Goal: Transaction & Acquisition: Purchase product/service

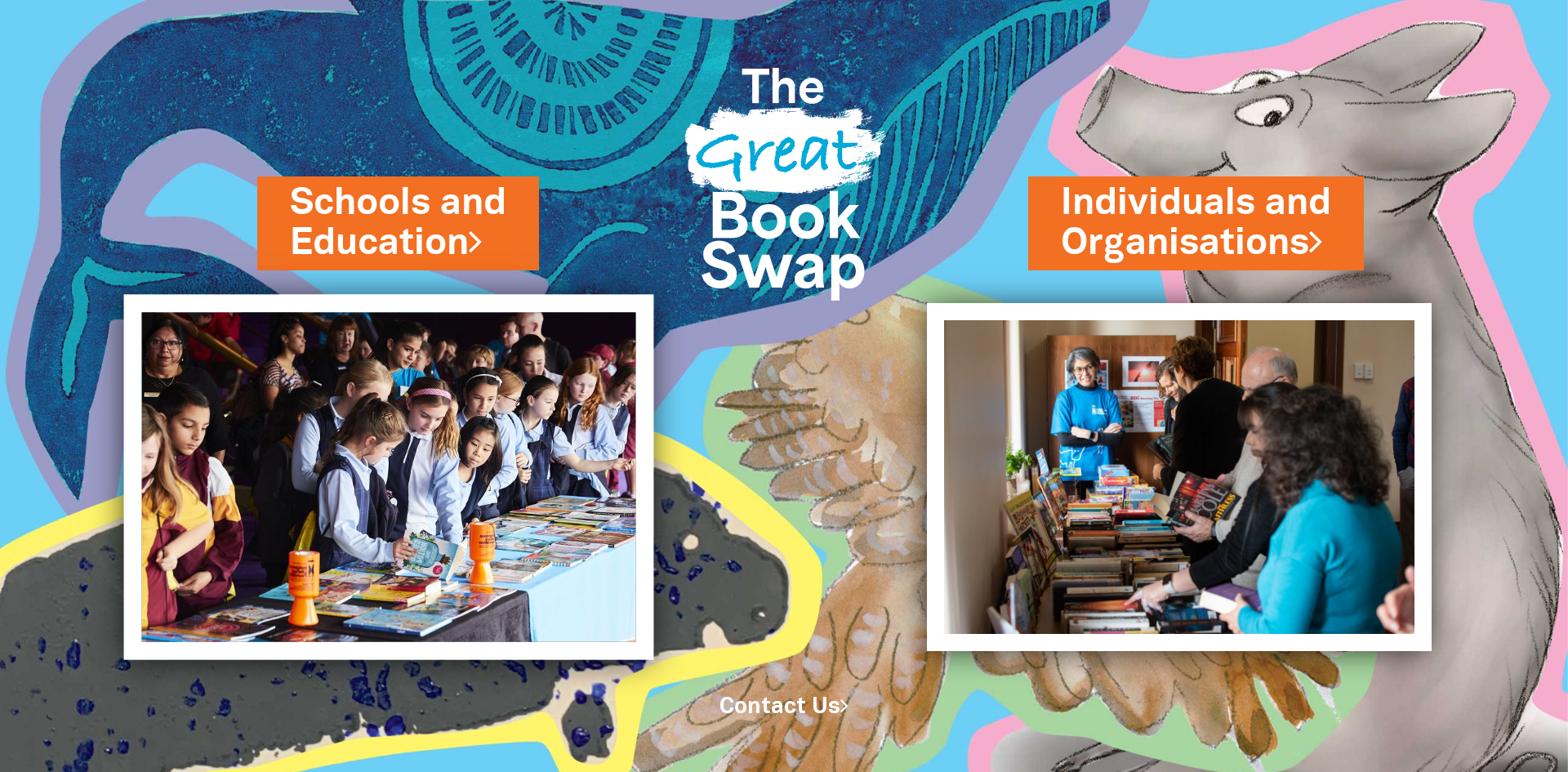
click at [402, 382] on img at bounding box center [389, 478] width 530 height 365
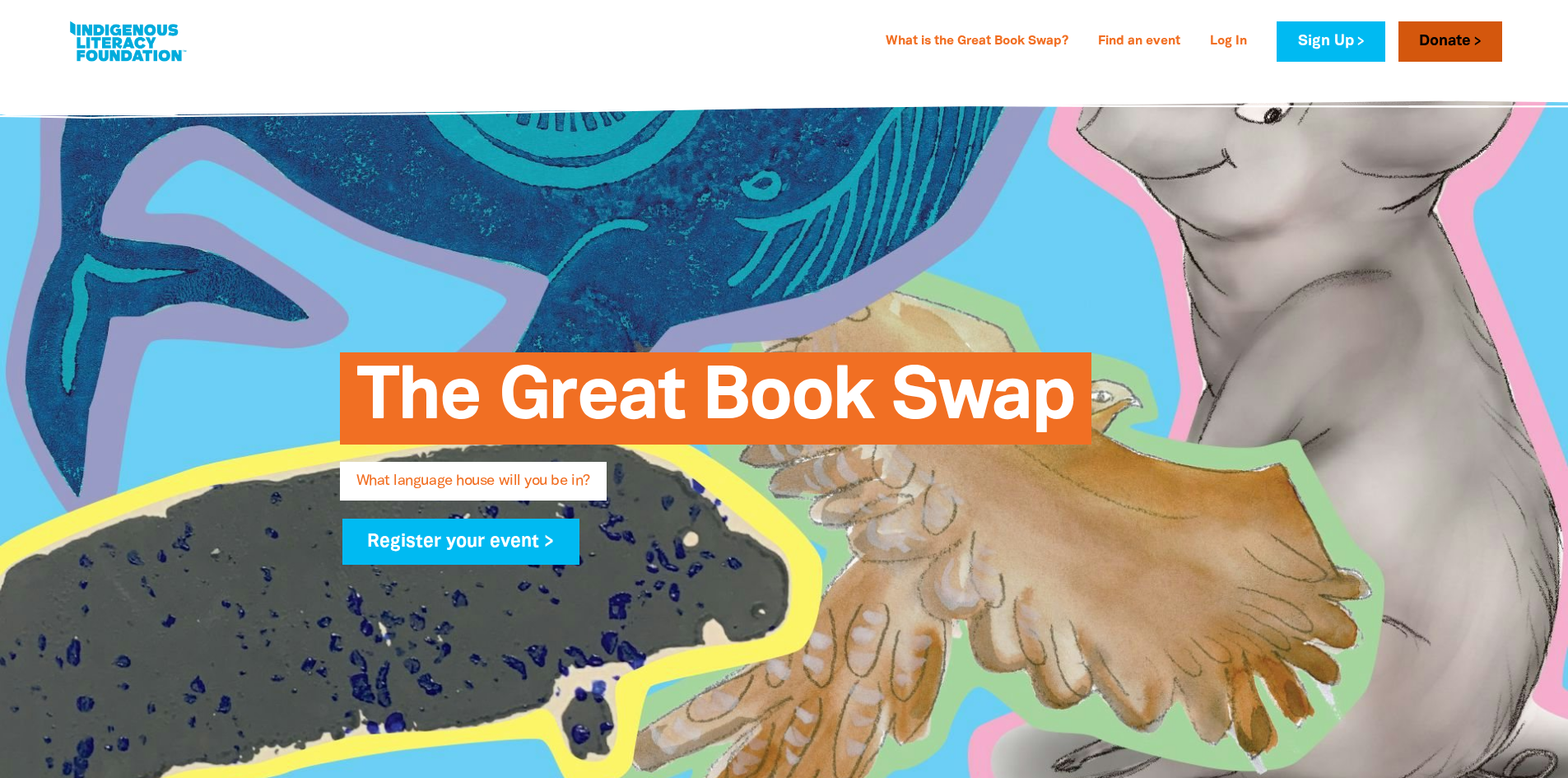
click at [1465, 45] on link "Donate" at bounding box center [1449, 41] width 104 height 40
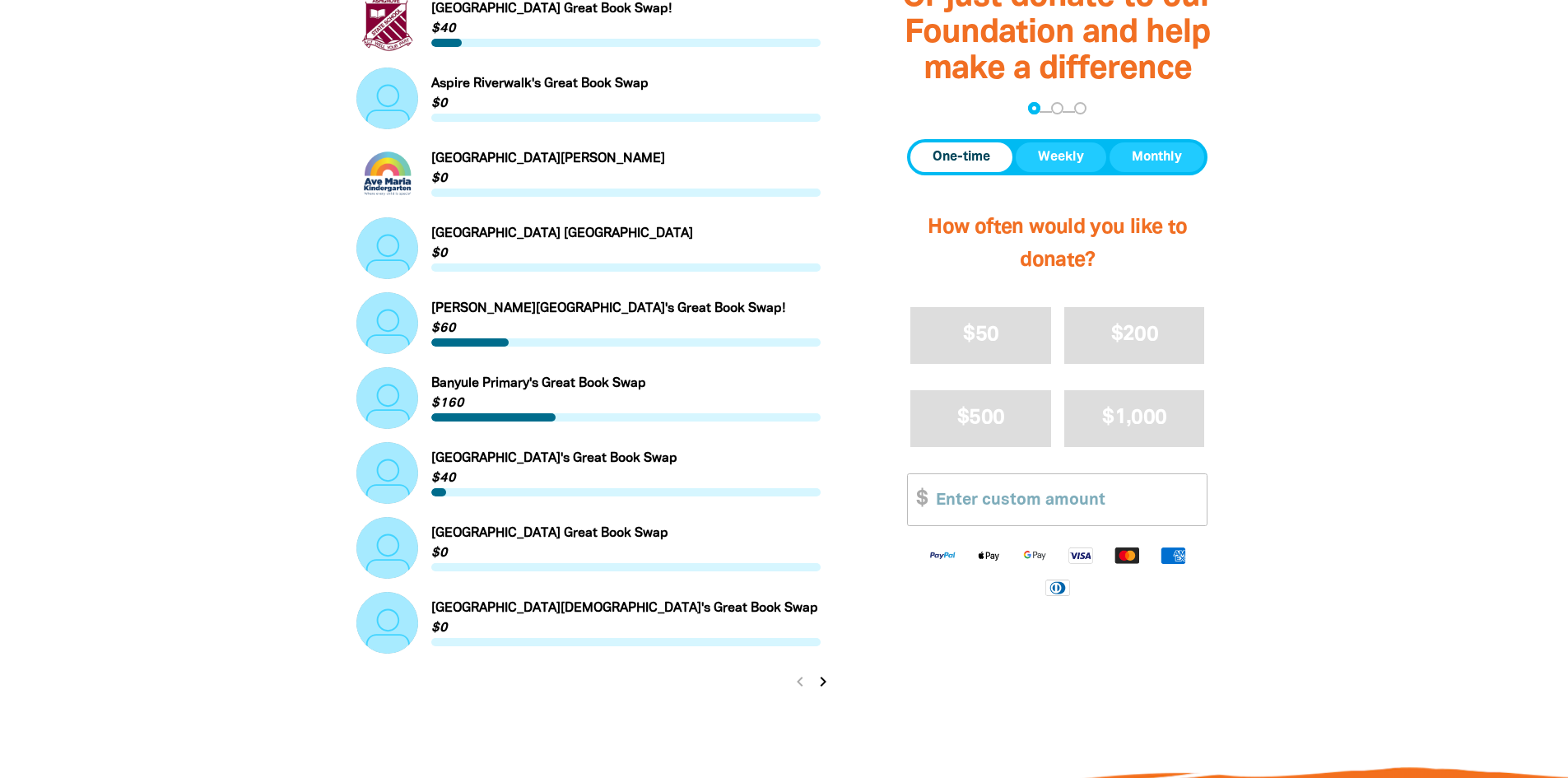
scroll to position [1810, 0]
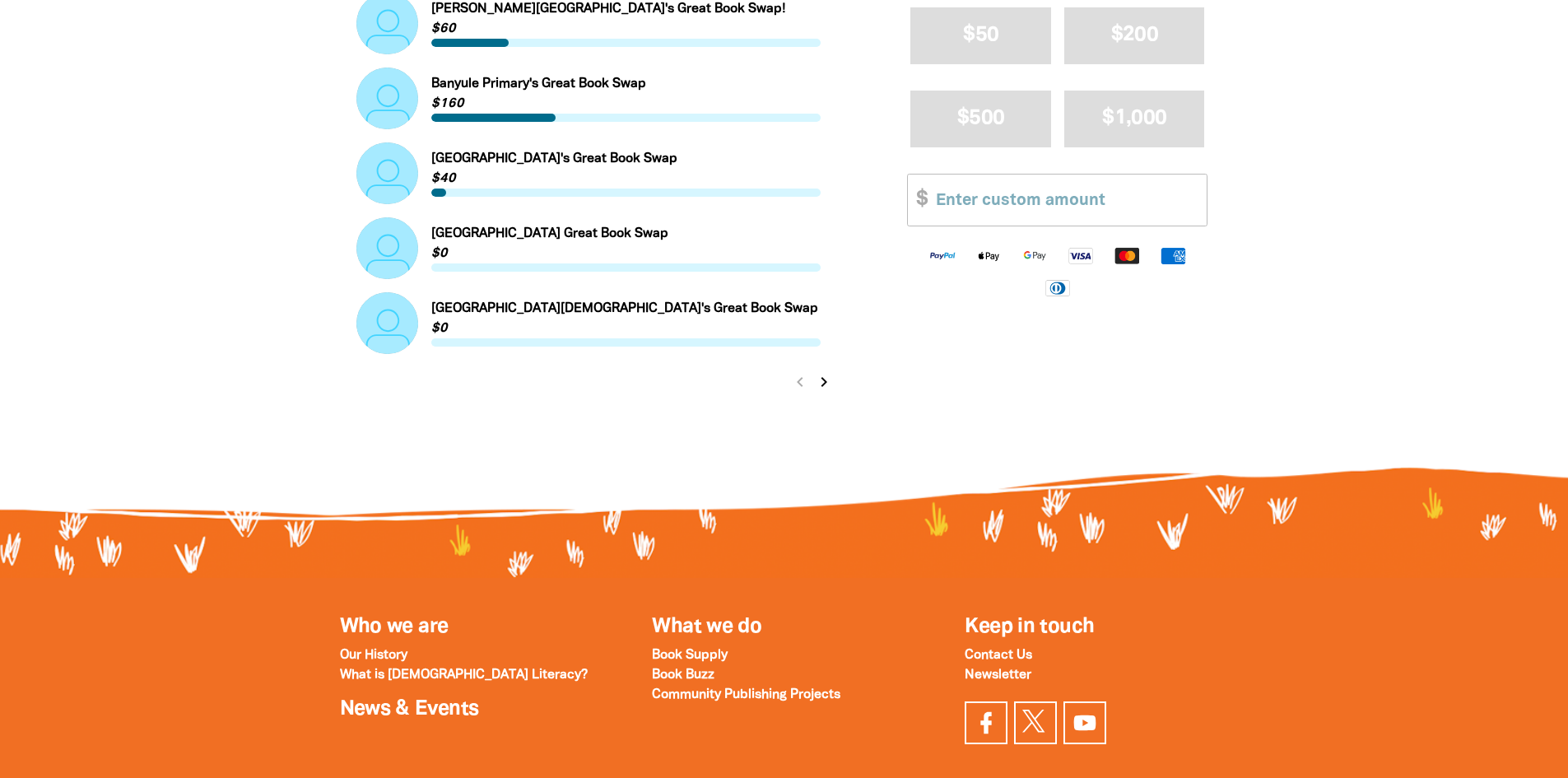
click at [819, 387] on icon "chevron_right" at bounding box center [824, 382] width 20 height 20
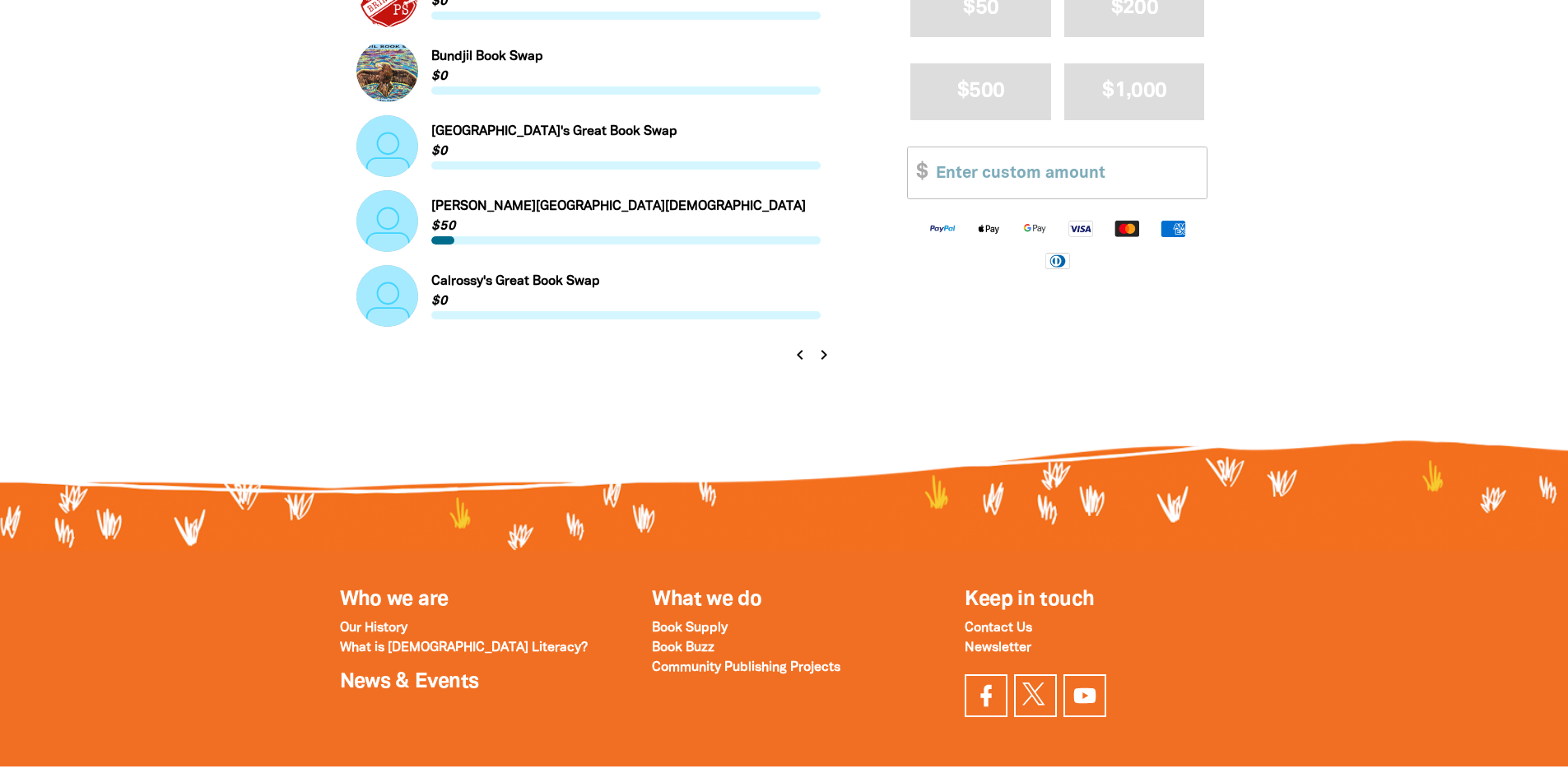
scroll to position [1895, 0]
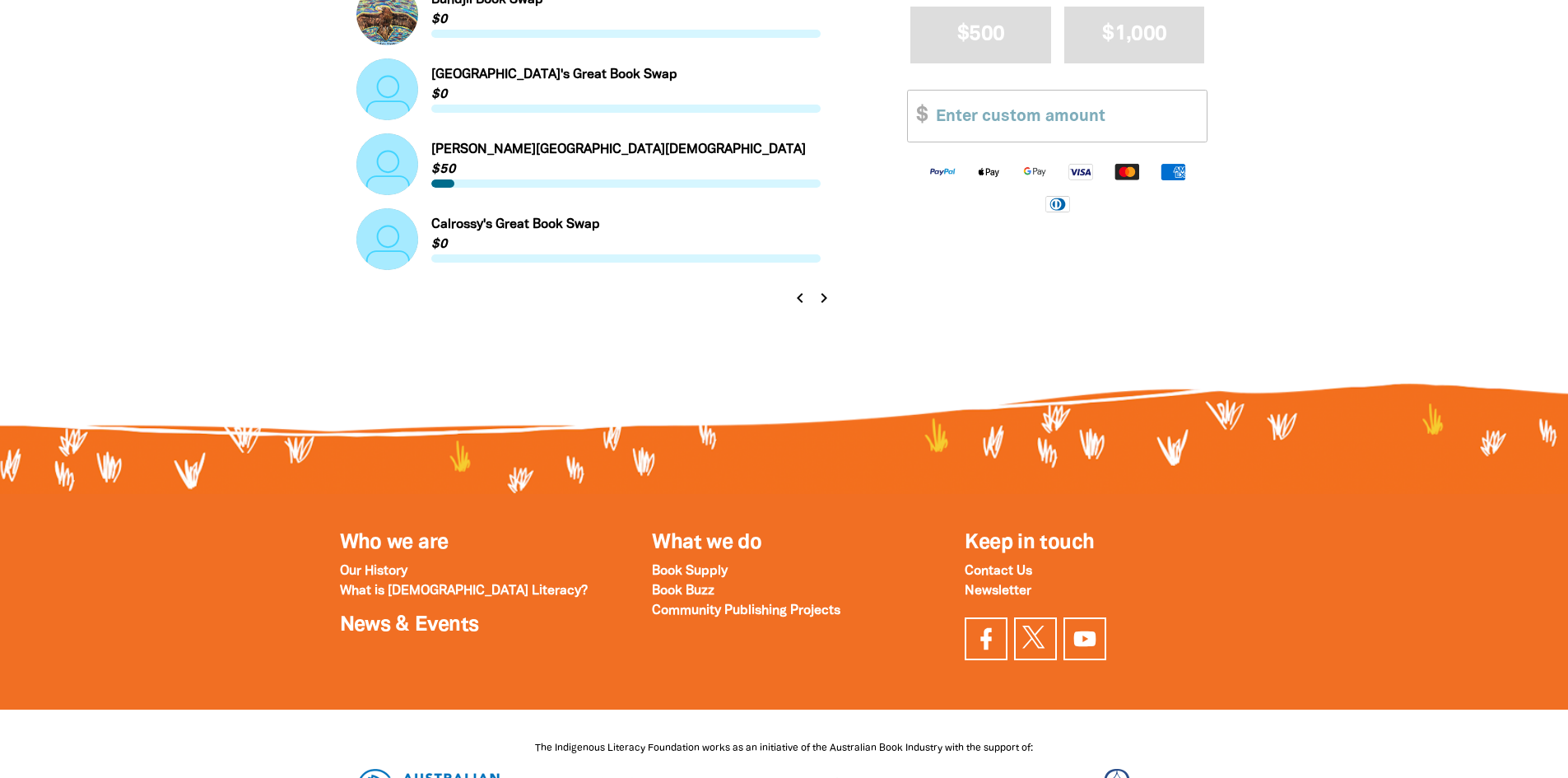
click at [818, 301] on icon "chevron_right" at bounding box center [824, 297] width 20 height 20
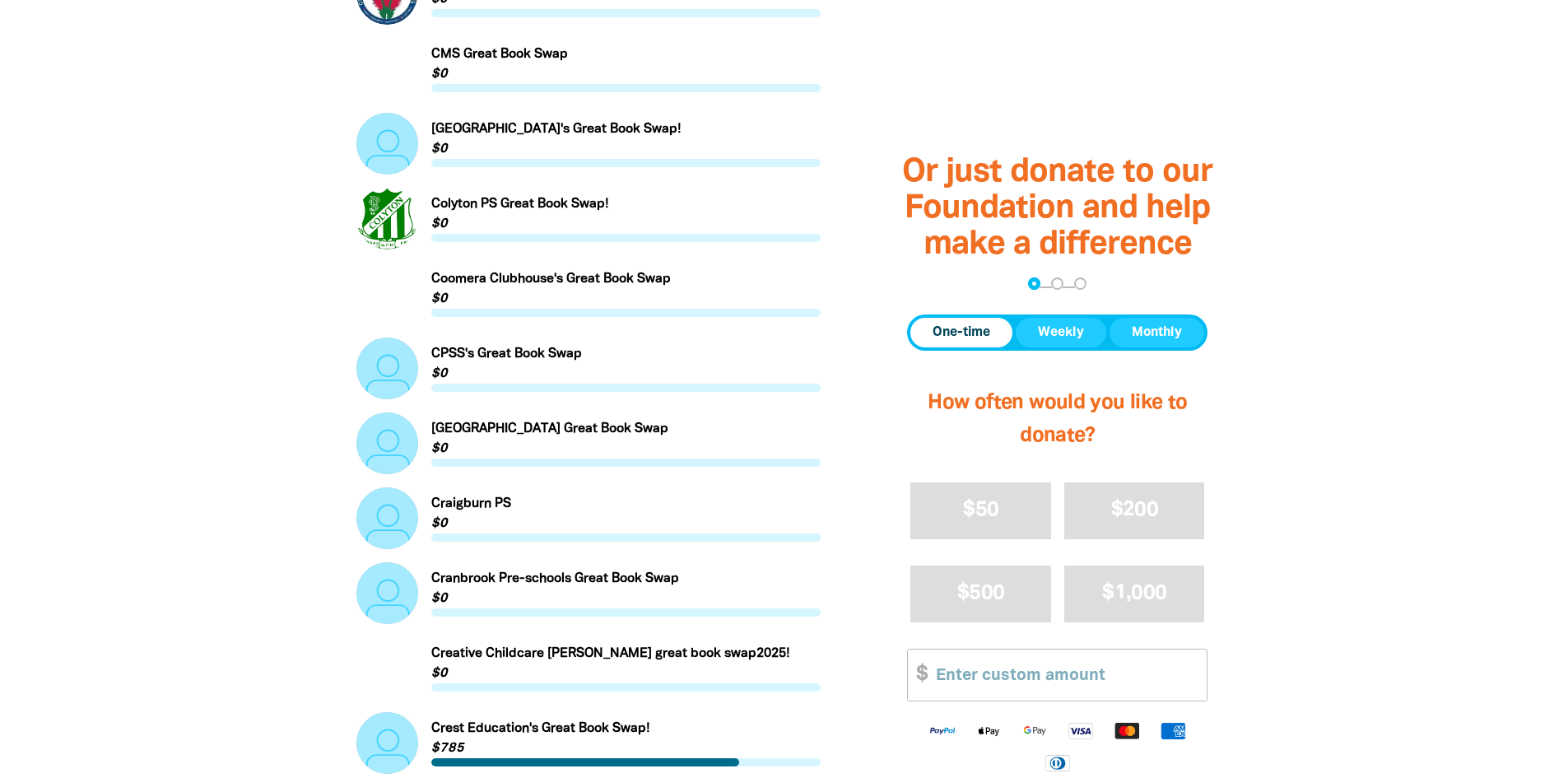
scroll to position [1565, 0]
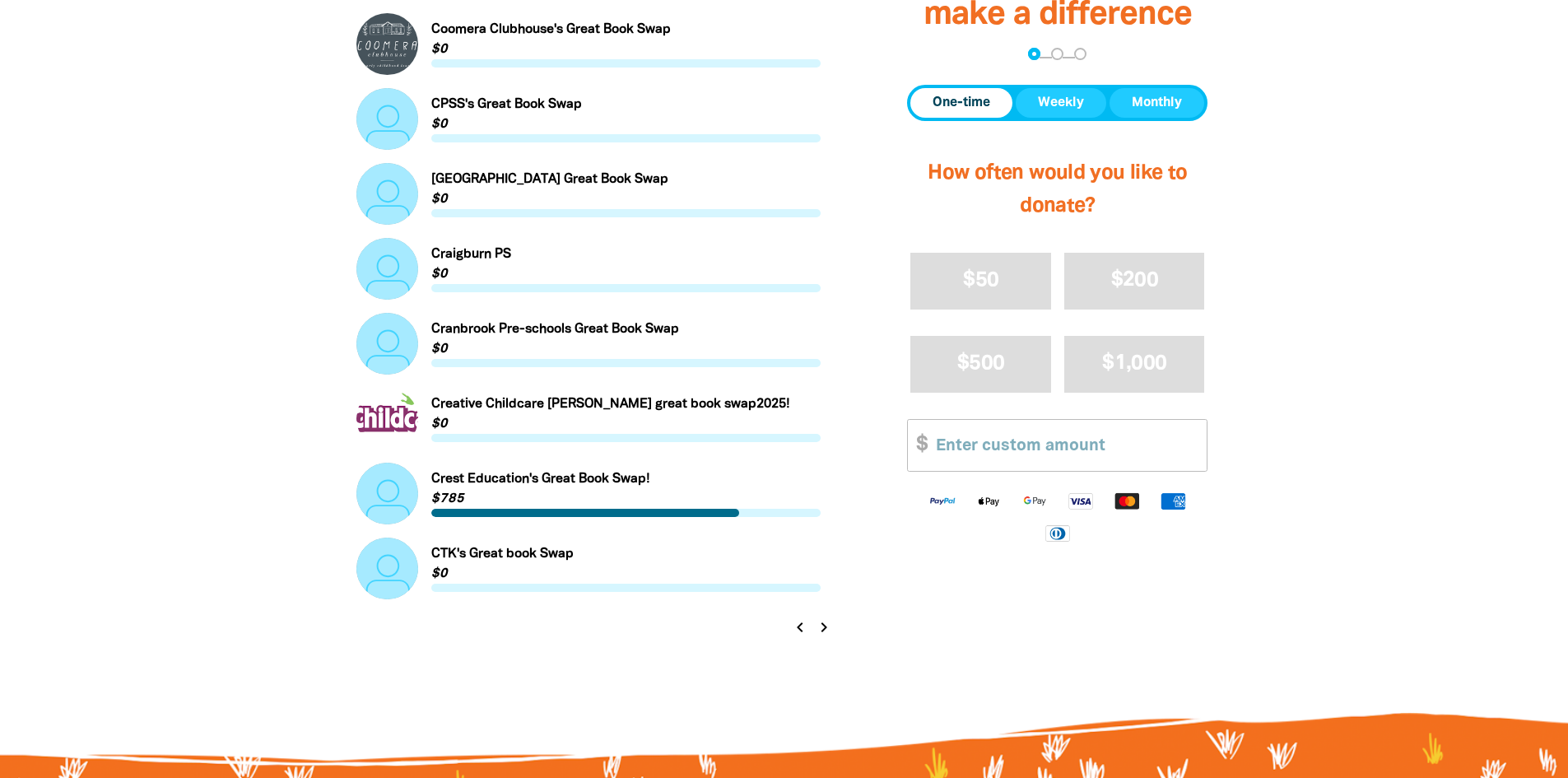
click at [824, 628] on icon "chevron_right" at bounding box center [824, 627] width 20 height 20
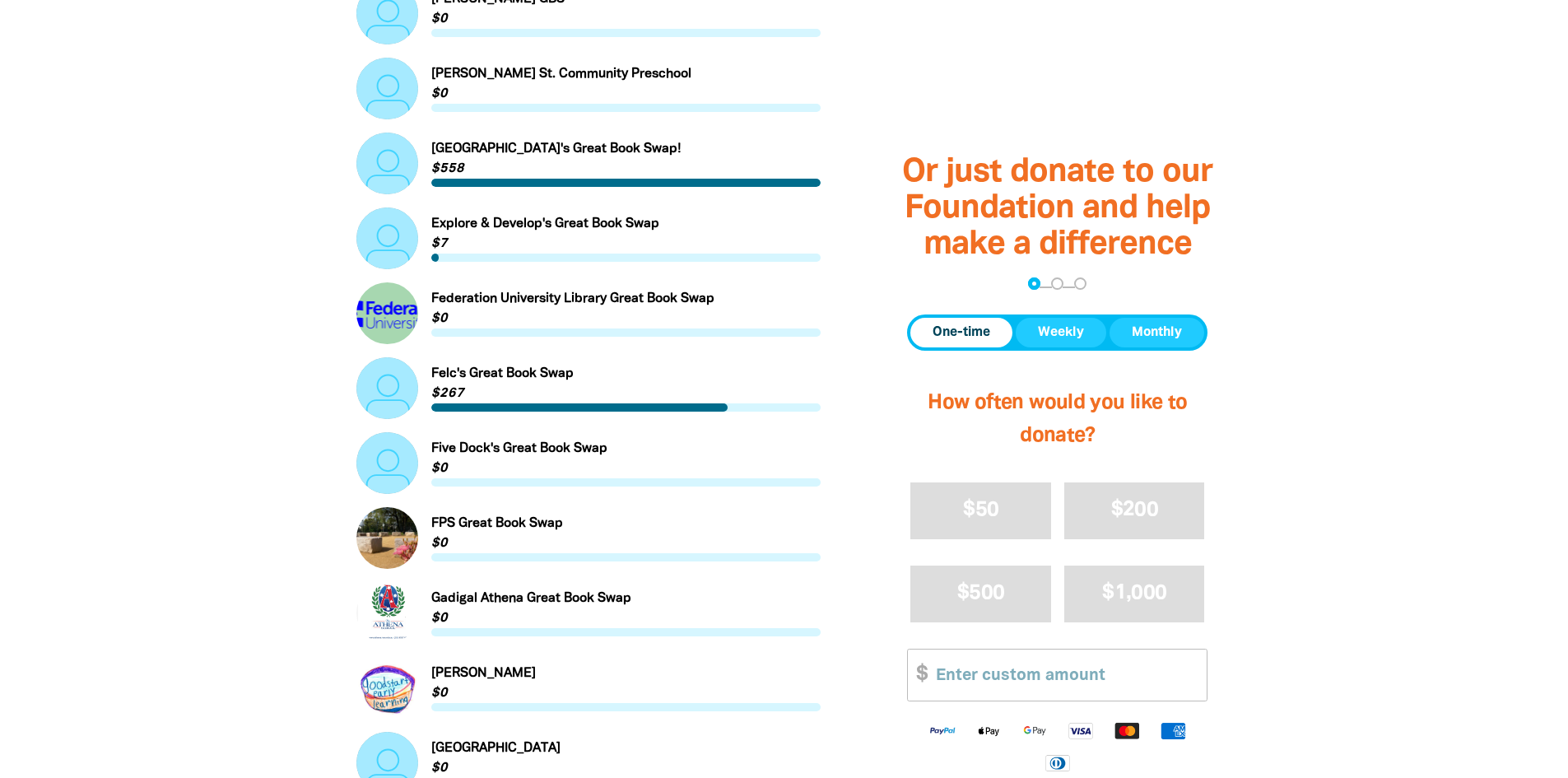
scroll to position [1319, 0]
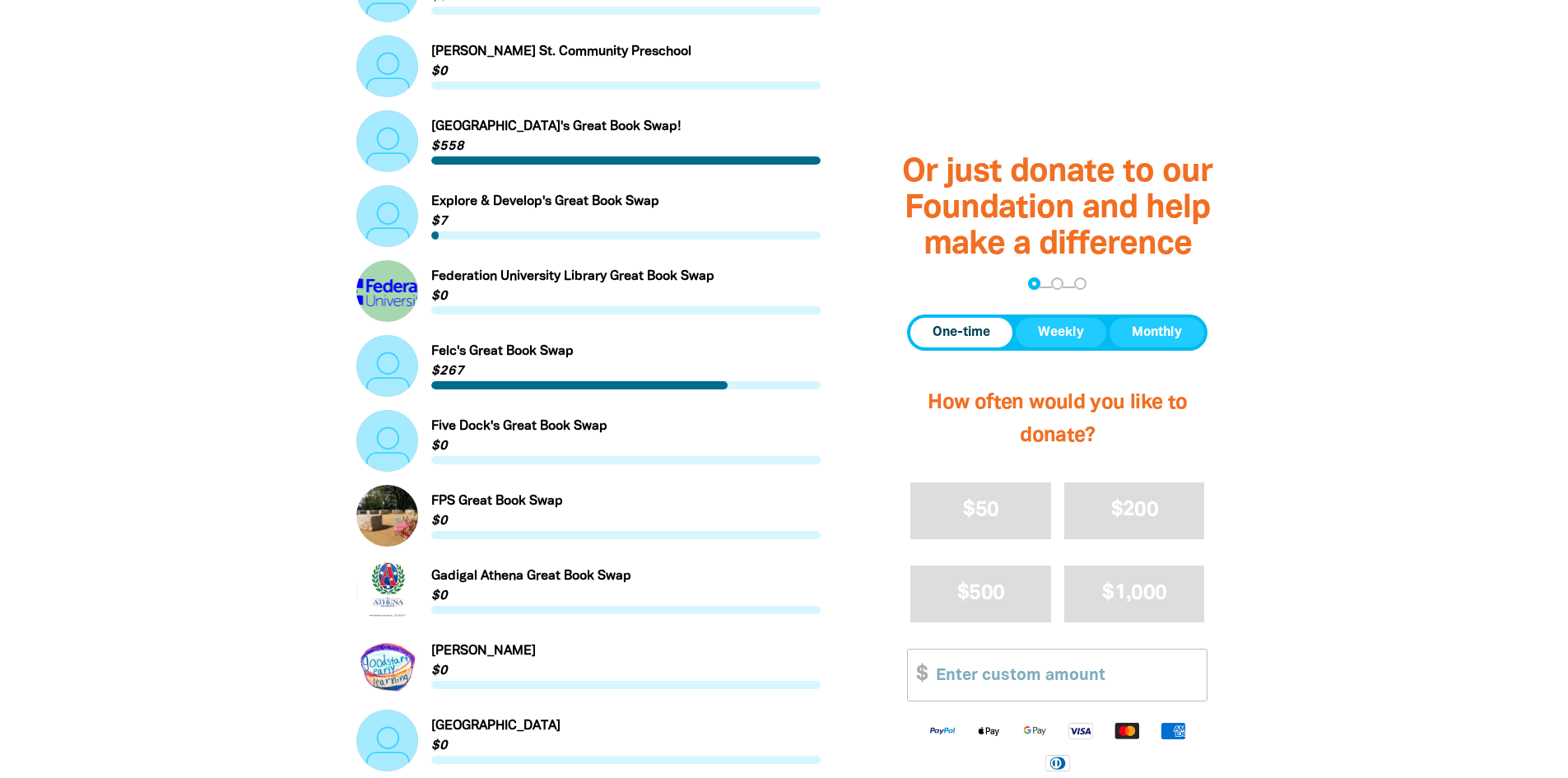
click at [639, 70] on link "Link to [PERSON_NAME] St. Community Preschool" at bounding box center [589, 66] width 465 height 62
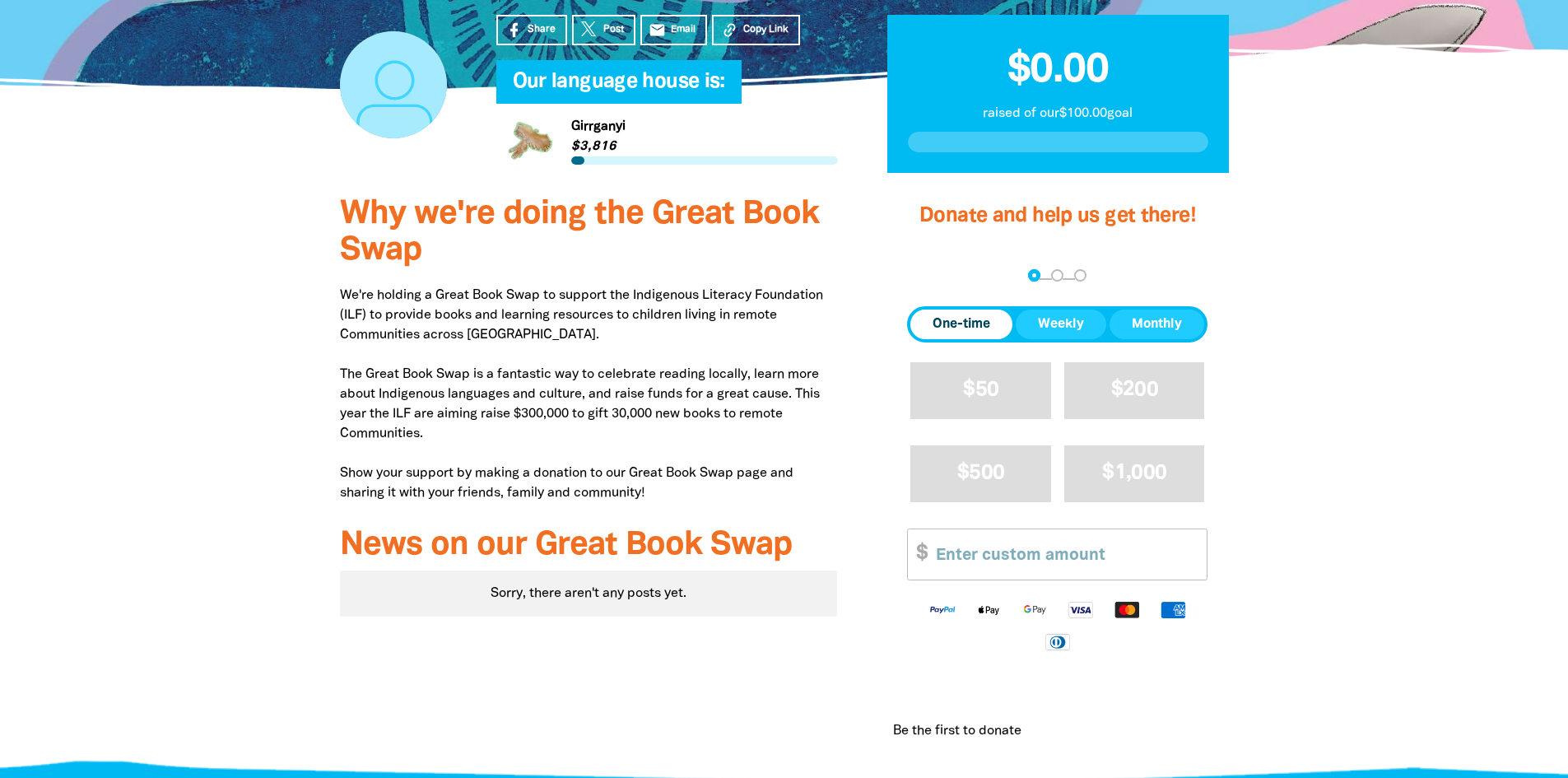
scroll to position [412, 0]
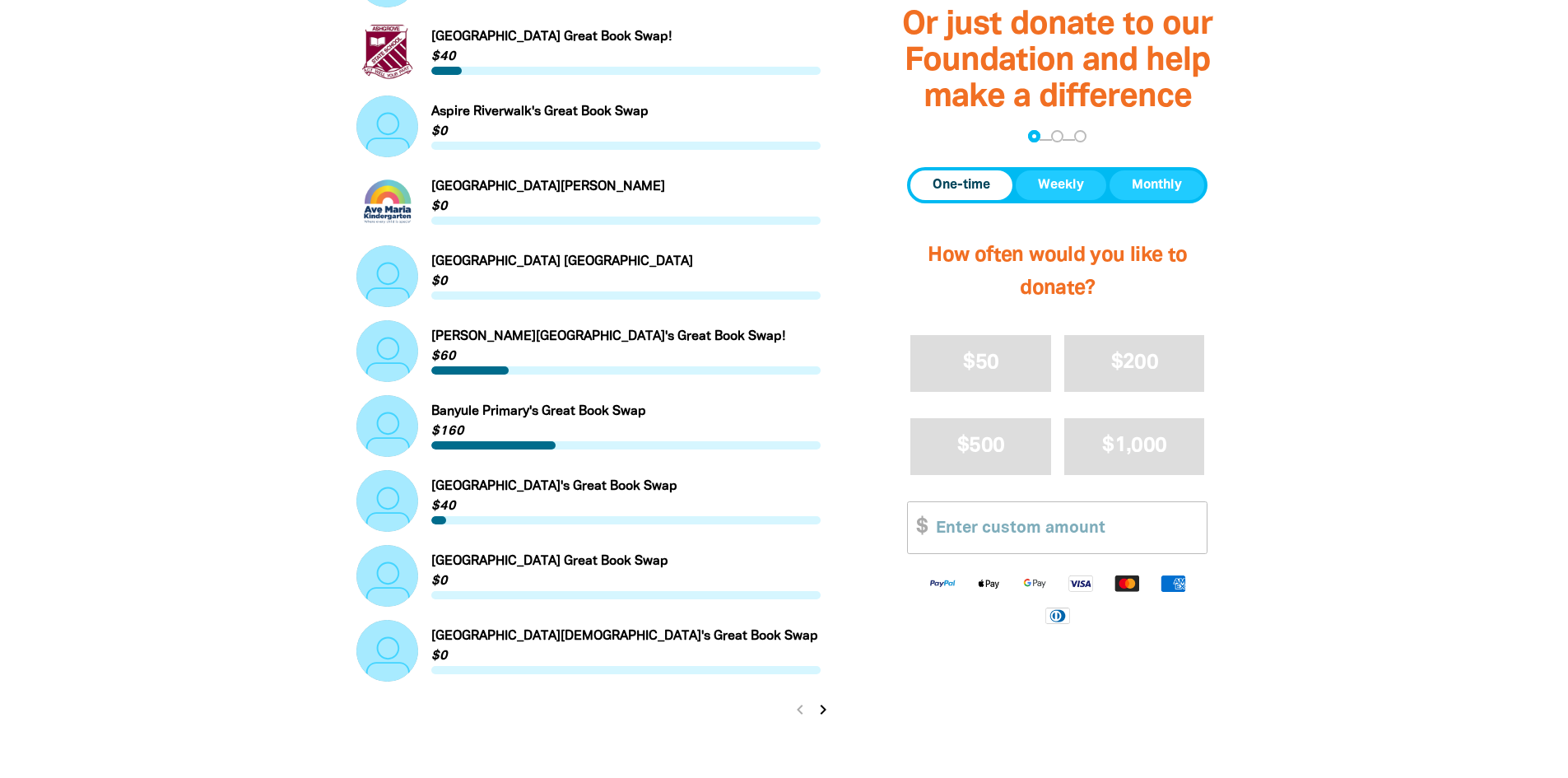
scroll to position [1565, 0]
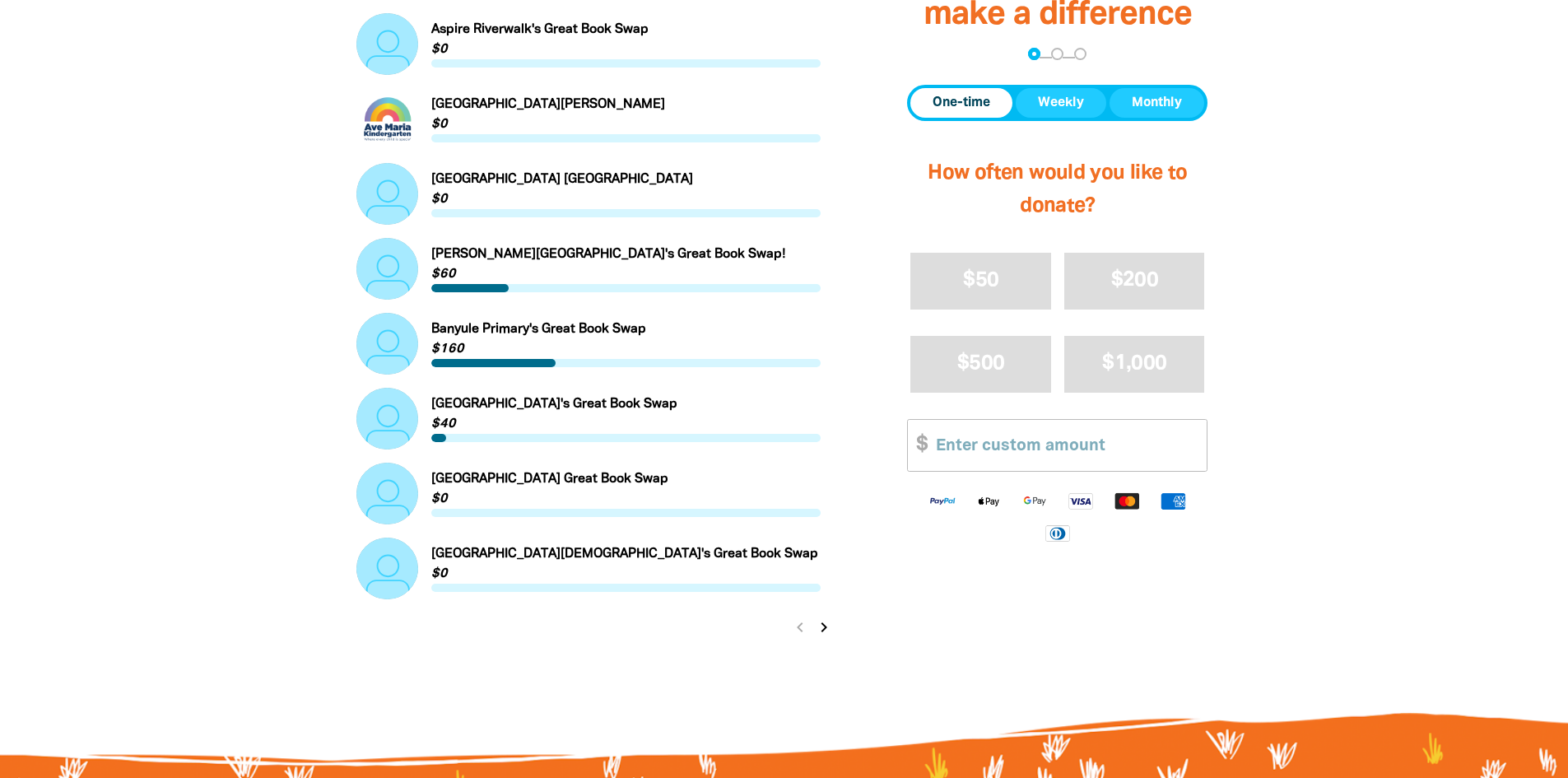
click at [822, 632] on icon "chevron_right" at bounding box center [824, 627] width 20 height 20
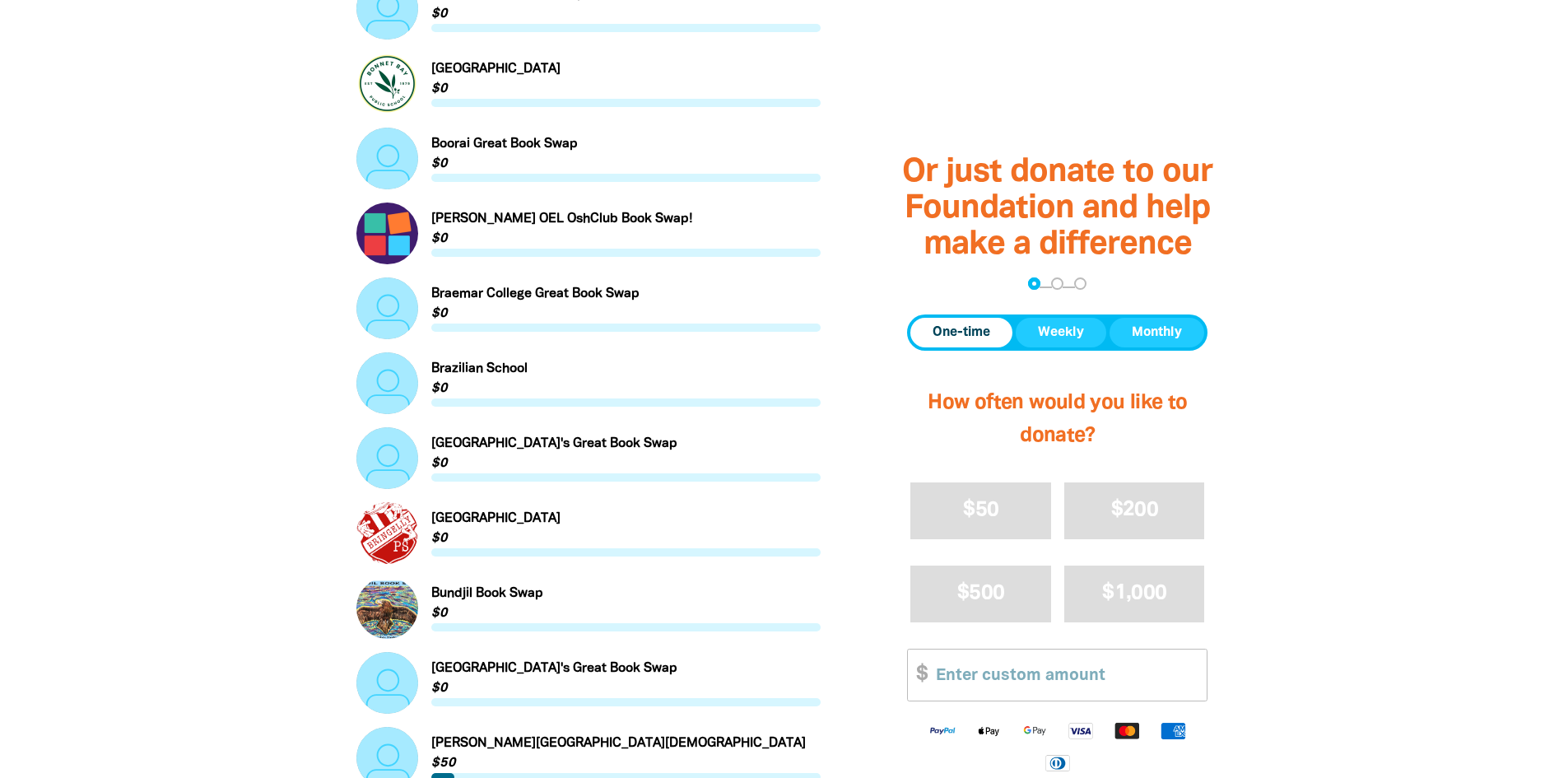
scroll to position [1483, 0]
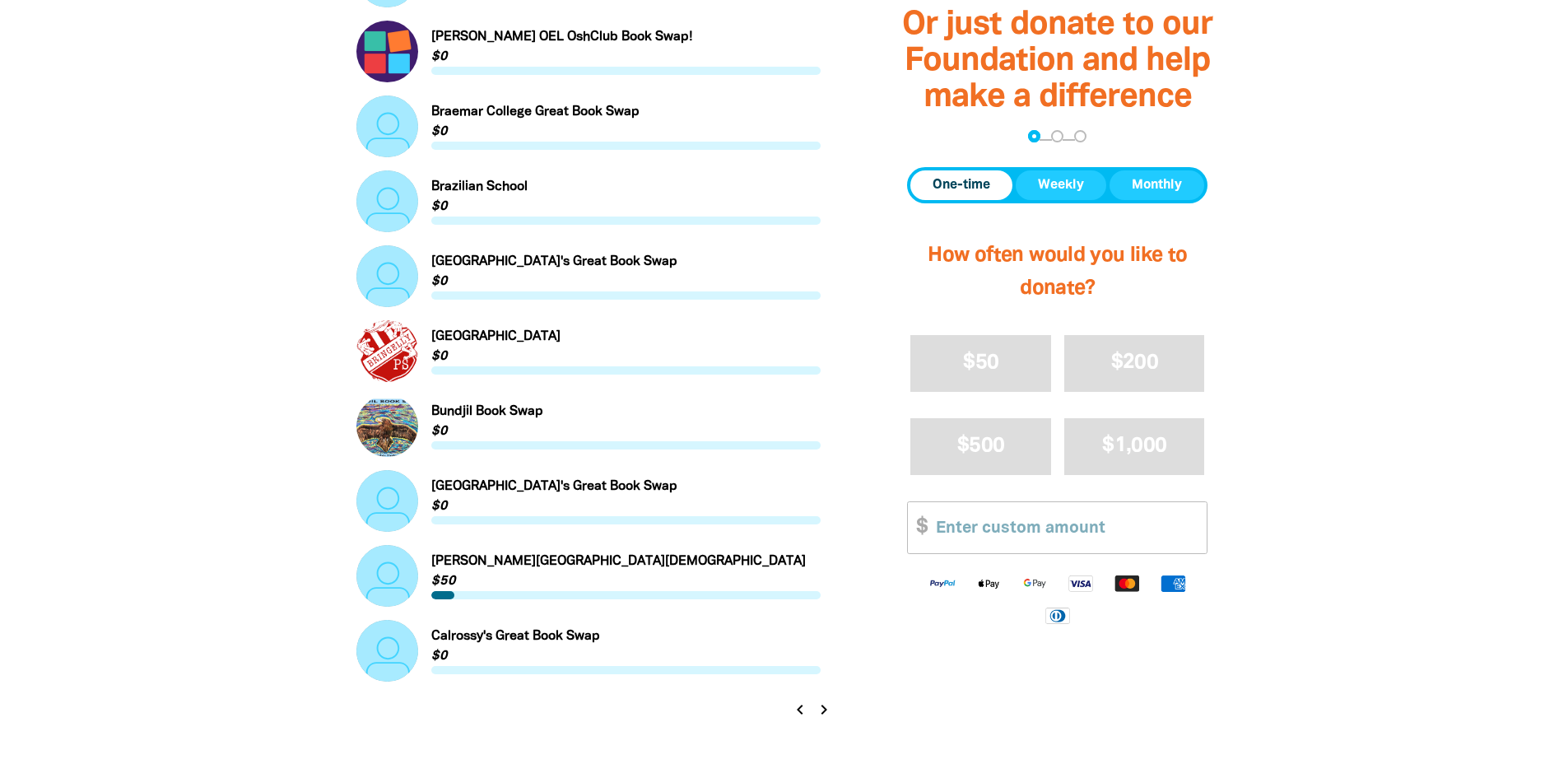
click at [823, 712] on icon "chevron_right" at bounding box center [824, 709] width 20 height 20
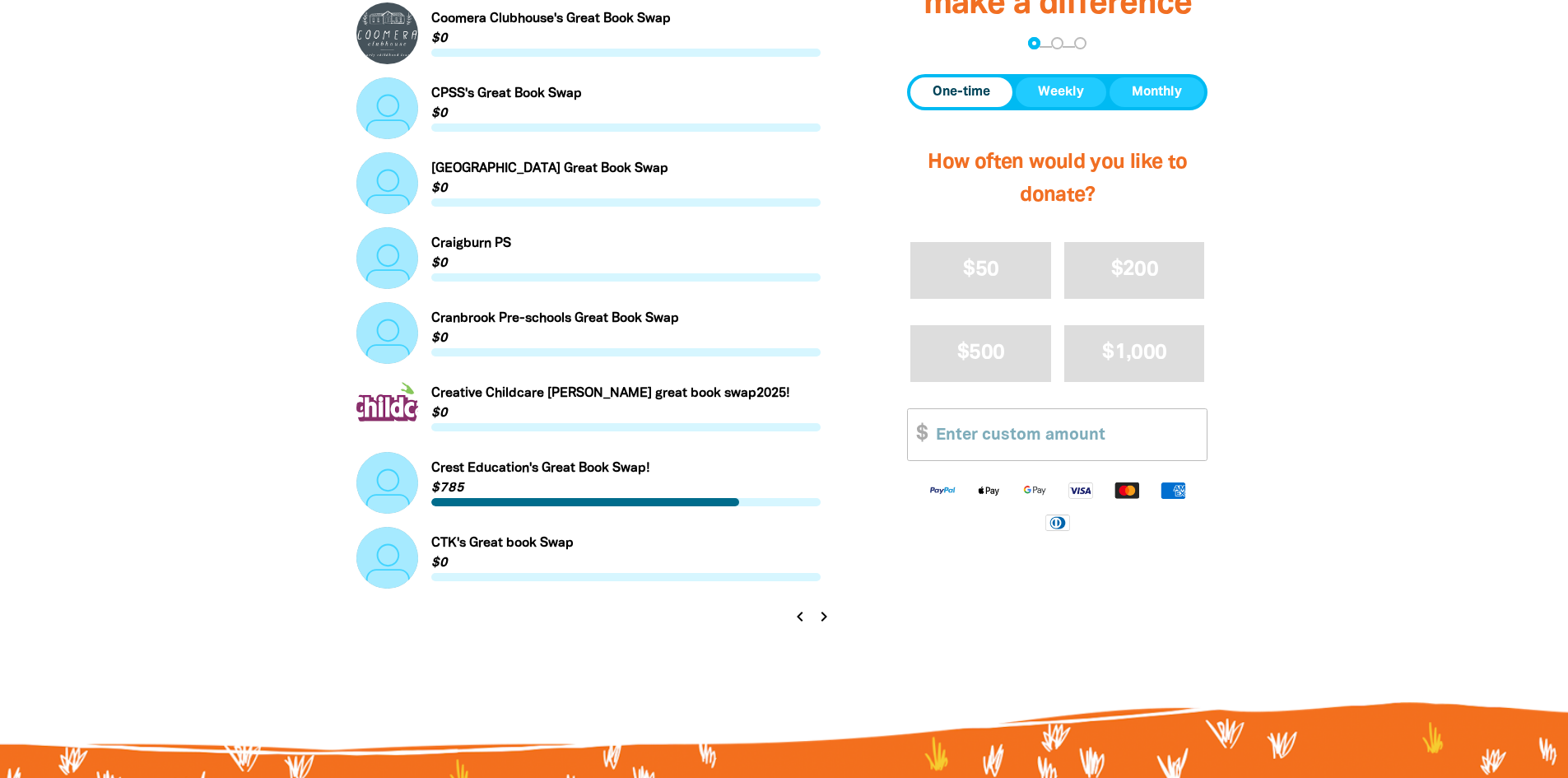
scroll to position [1730, 0]
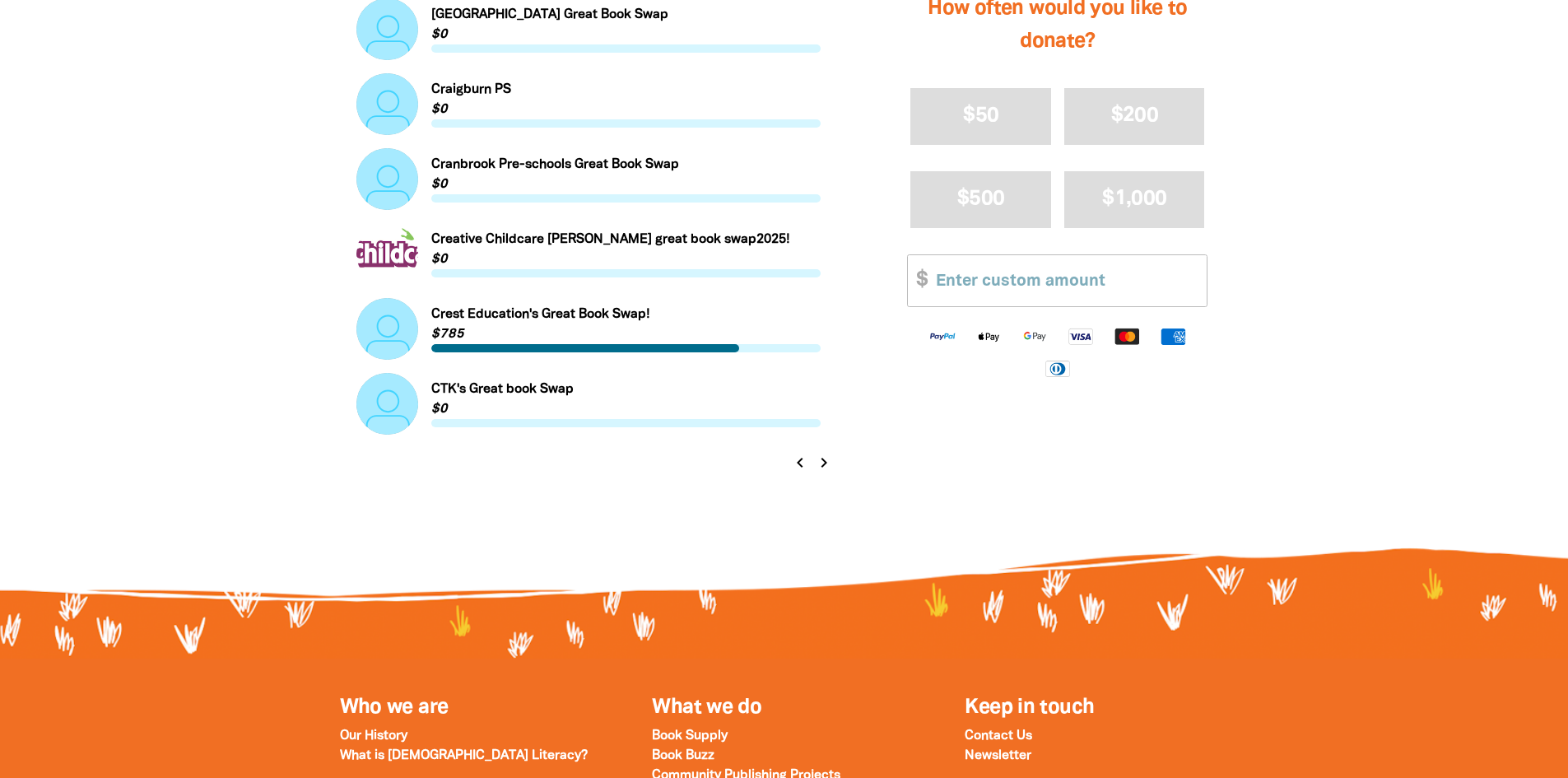
click at [822, 468] on icon "chevron_right" at bounding box center [824, 463] width 20 height 20
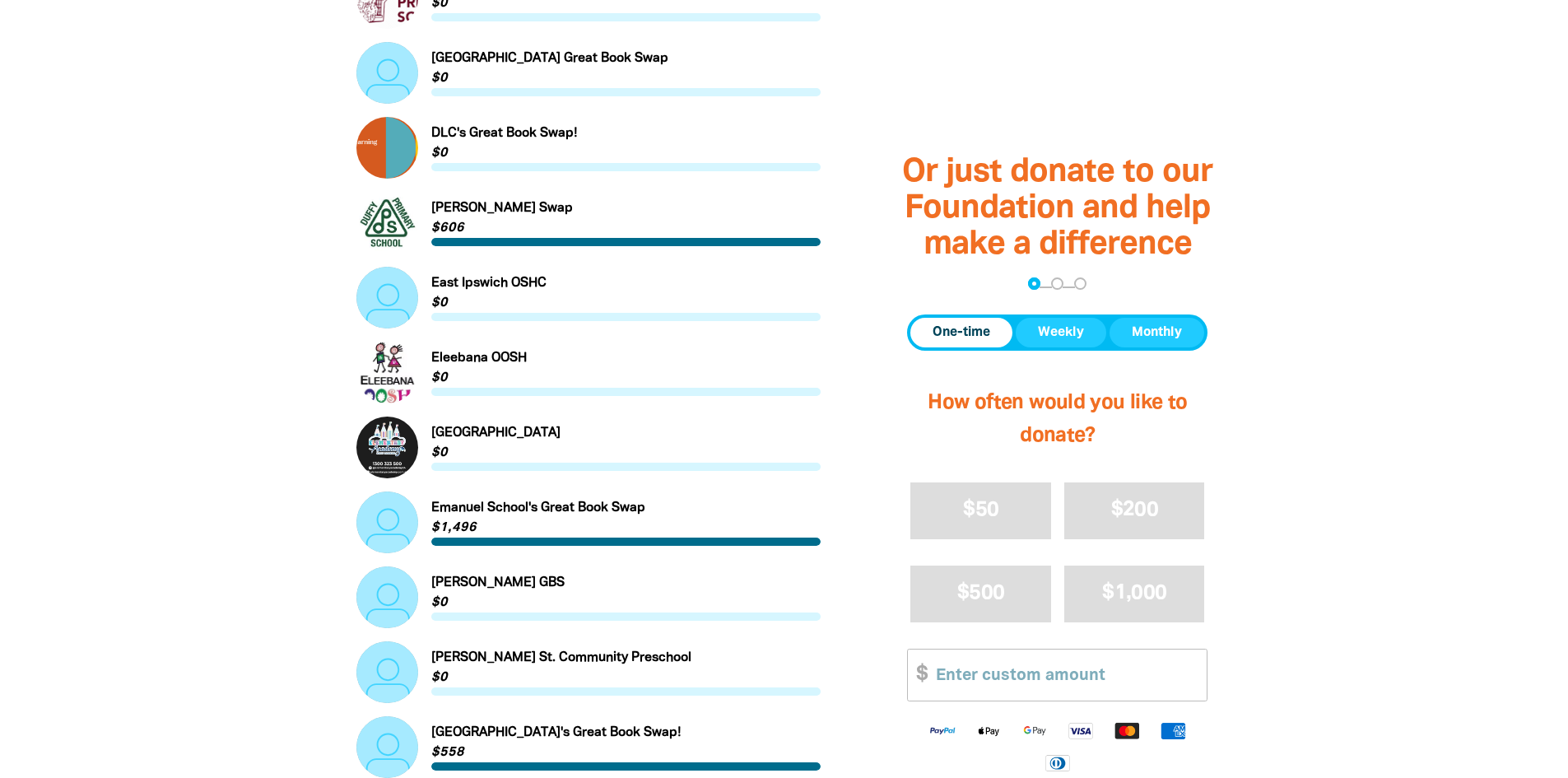
scroll to position [742, 0]
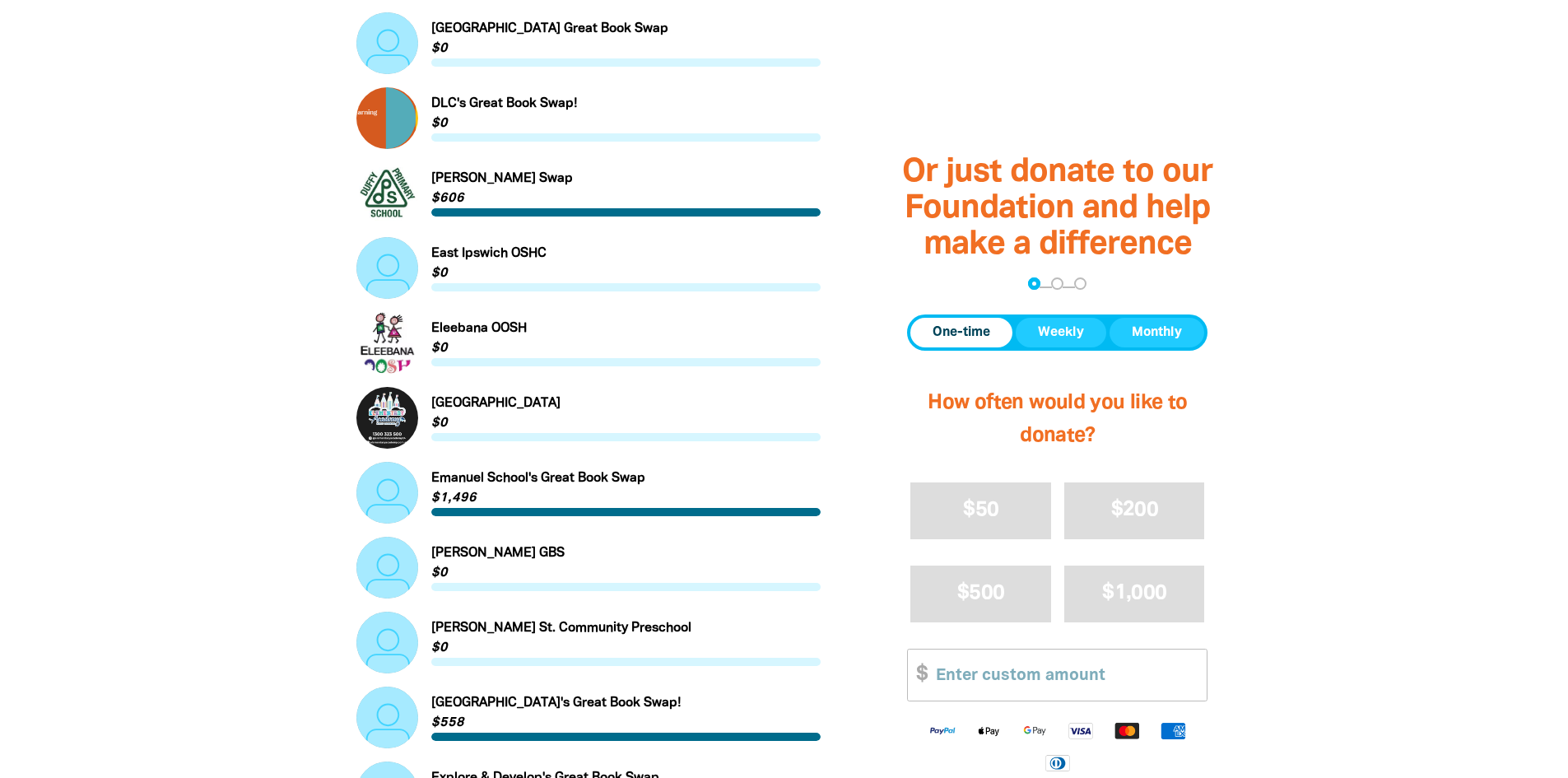
click at [472, 635] on link "Link to [PERSON_NAME] St. Community Preschool" at bounding box center [589, 642] width 465 height 62
